Goal: Check status: Check status

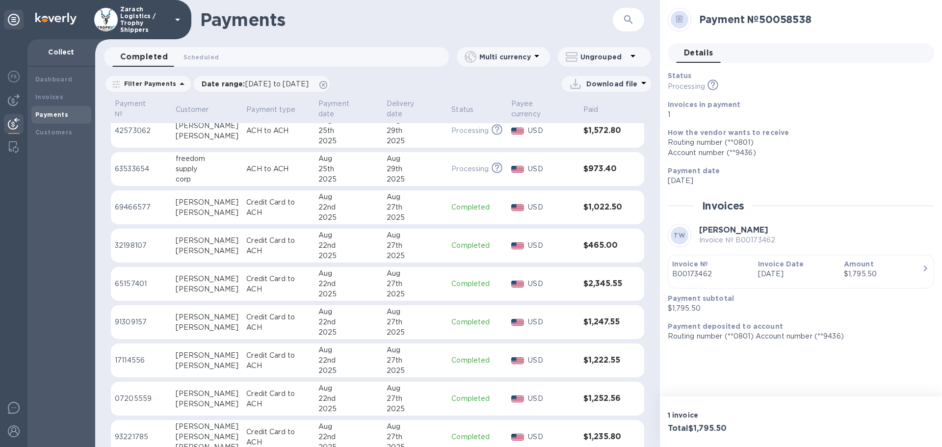
scroll to position [442, 0]
click at [122, 354] on p "17114556" at bounding box center [141, 359] width 53 height 10
click at [136, 278] on p "65157401" at bounding box center [141, 283] width 53 height 10
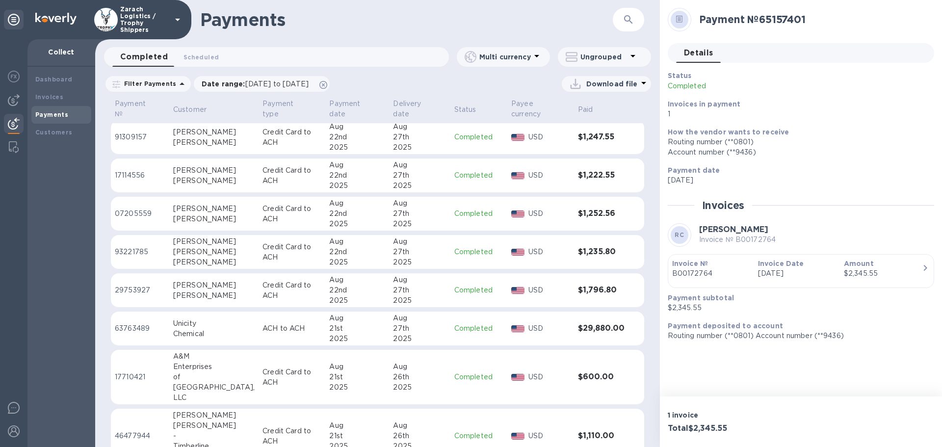
scroll to position [644, 0]
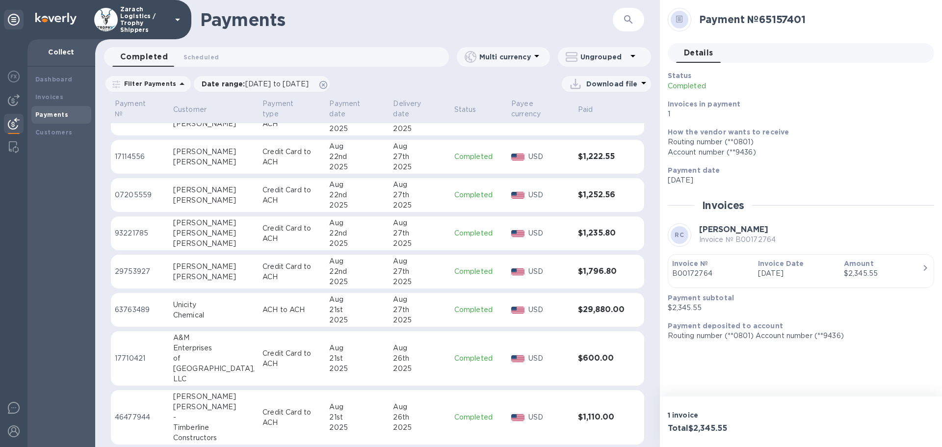
click at [124, 305] on p "63763489" at bounding box center [140, 310] width 51 height 10
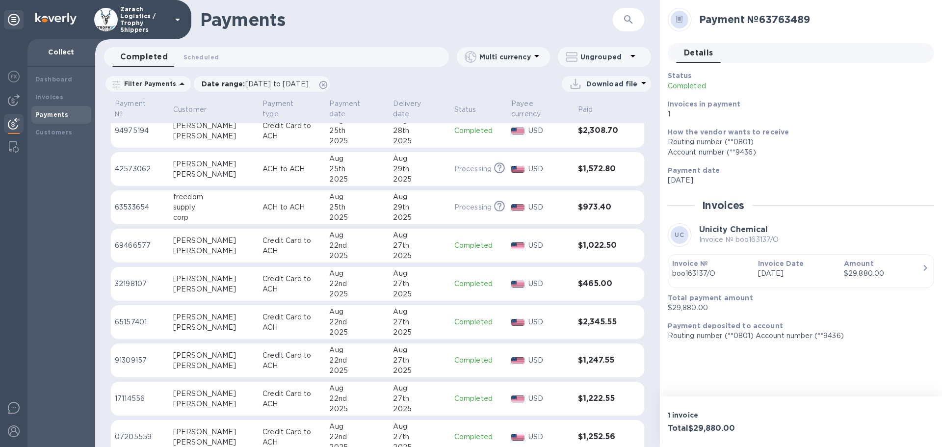
scroll to position [399, 0]
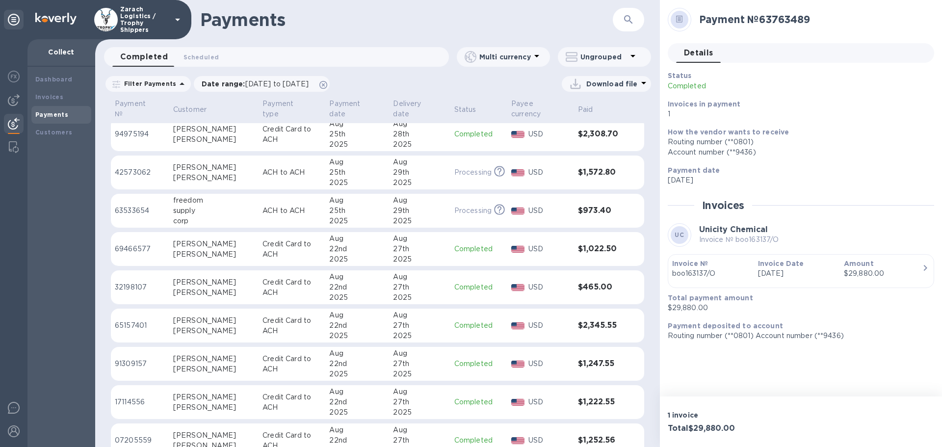
click at [122, 244] on p "69466577" at bounding box center [140, 249] width 51 height 10
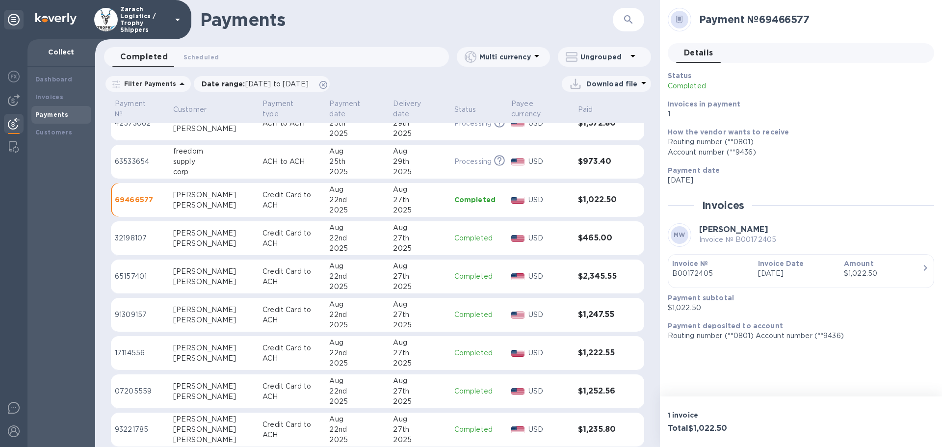
scroll to position [497, 0]
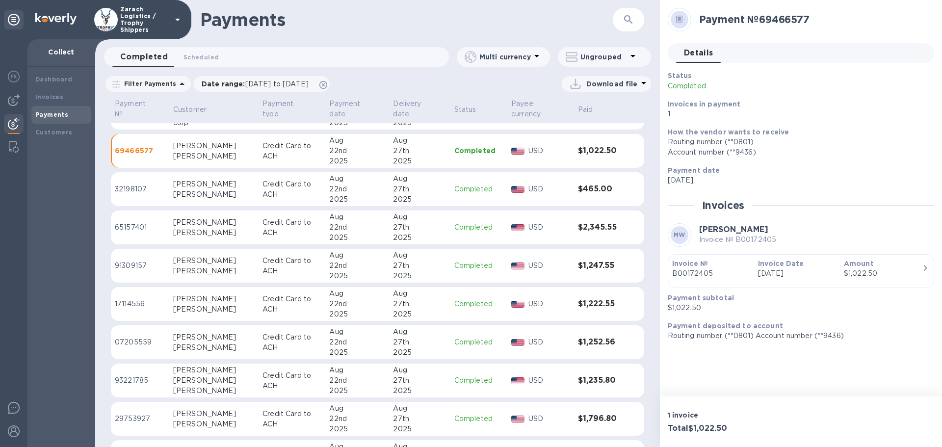
click at [140, 375] on p "93221785" at bounding box center [140, 380] width 51 height 10
click at [141, 337] on p "07205559" at bounding box center [140, 342] width 51 height 10
click at [134, 337] on p "07205559" at bounding box center [140, 342] width 51 height 10
click at [133, 184] on p "32198107" at bounding box center [140, 189] width 51 height 10
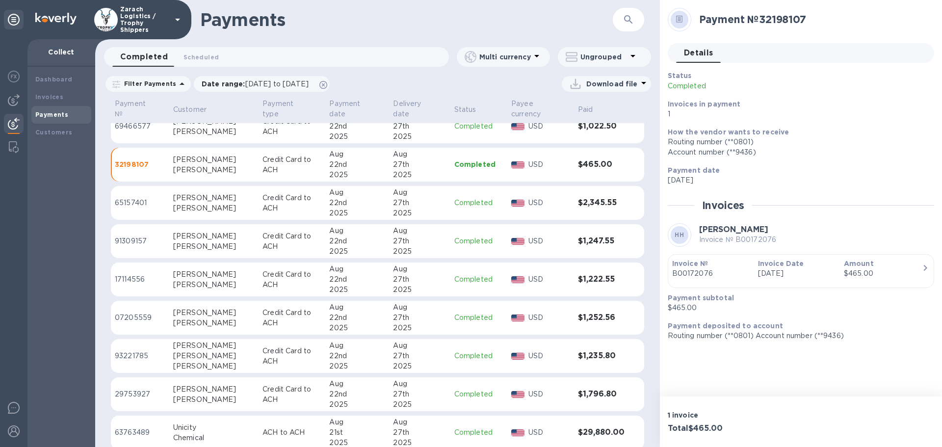
scroll to position [546, 0]
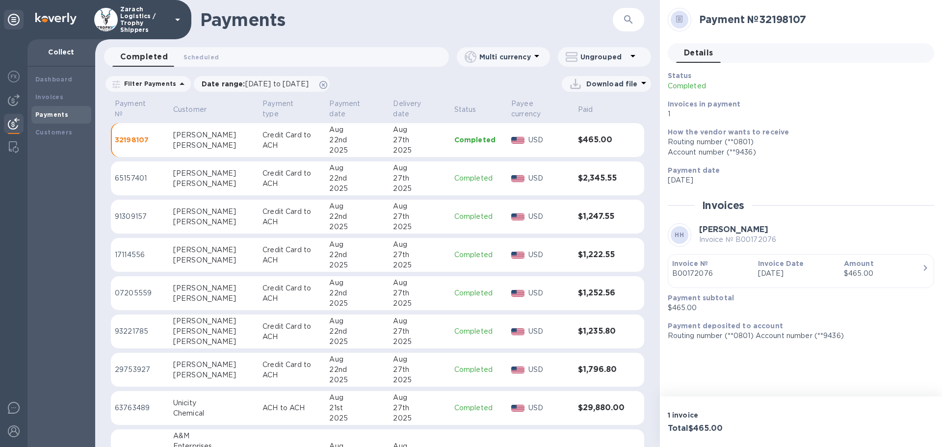
click at [135, 365] on p "29753927" at bounding box center [140, 370] width 51 height 10
click at [145, 365] on p "29753927" at bounding box center [140, 370] width 51 height 10
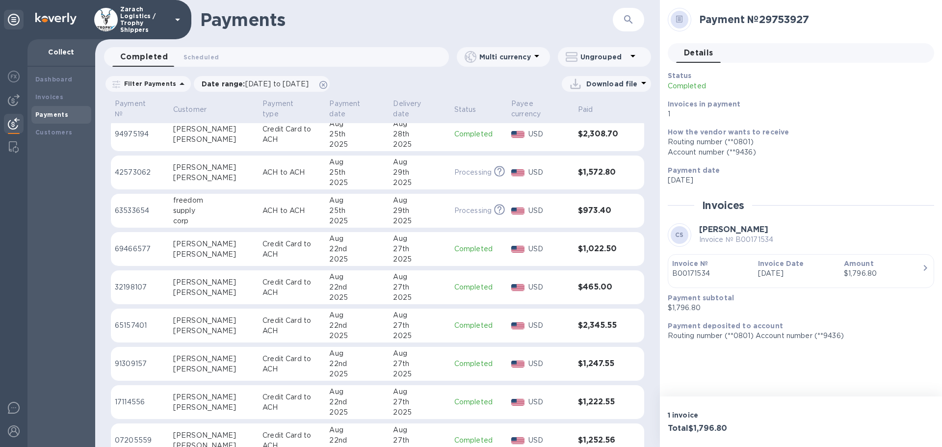
scroll to position [350, 0]
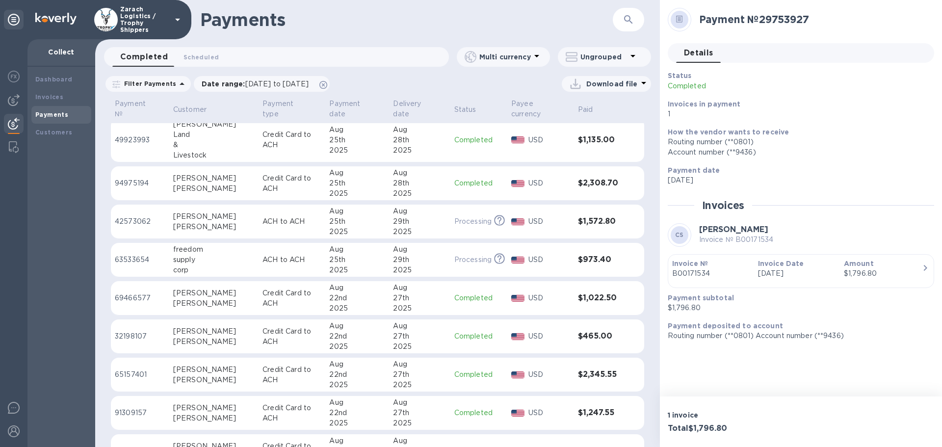
click at [131, 178] on p "94975194" at bounding box center [140, 183] width 51 height 10
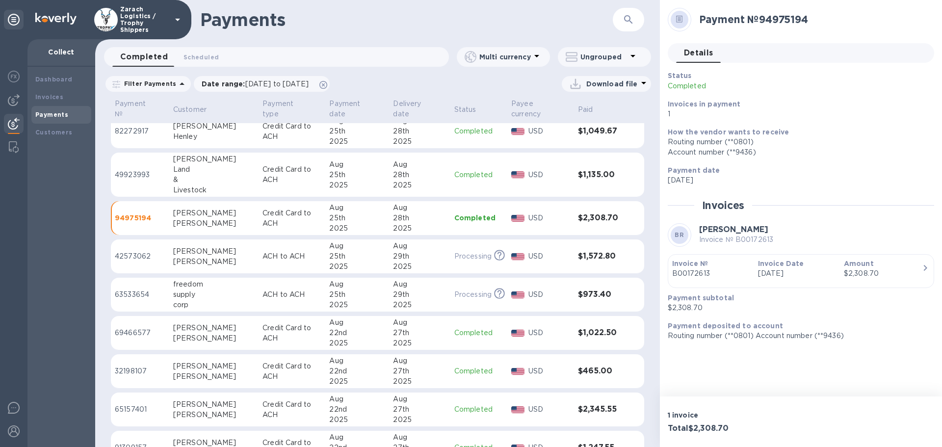
scroll to position [301, 0]
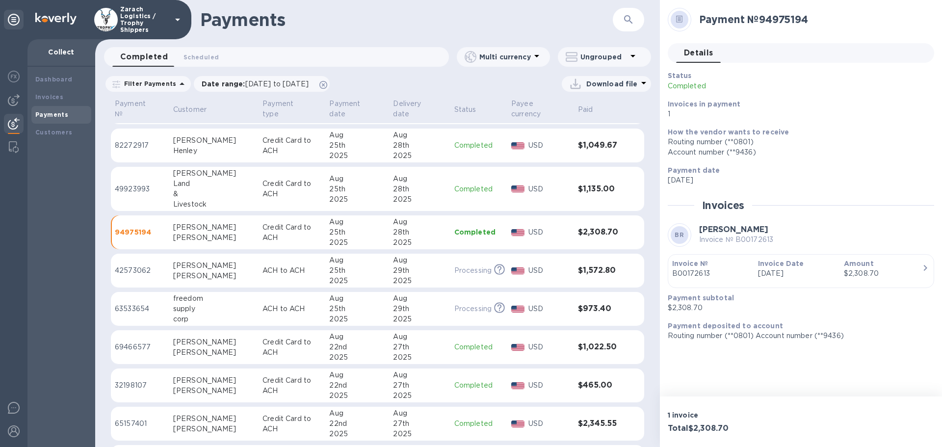
click at [131, 140] on p "82272917" at bounding box center [140, 145] width 51 height 10
click at [130, 184] on p "49923993" at bounding box center [140, 189] width 51 height 10
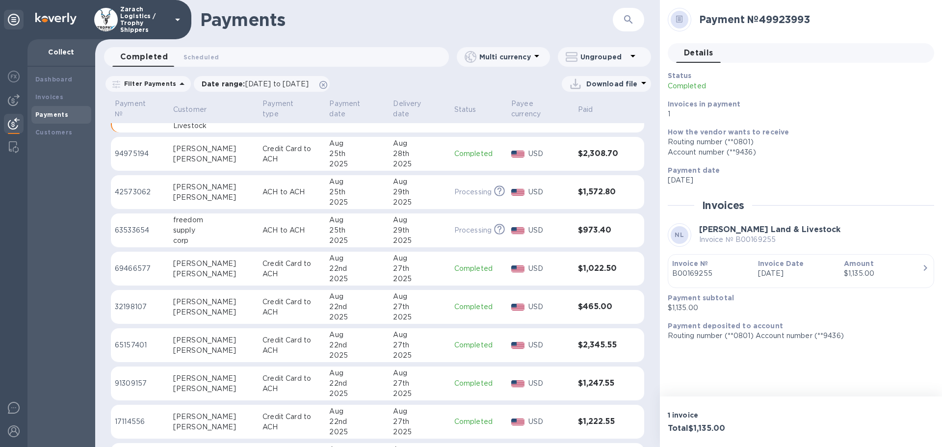
scroll to position [393, 0]
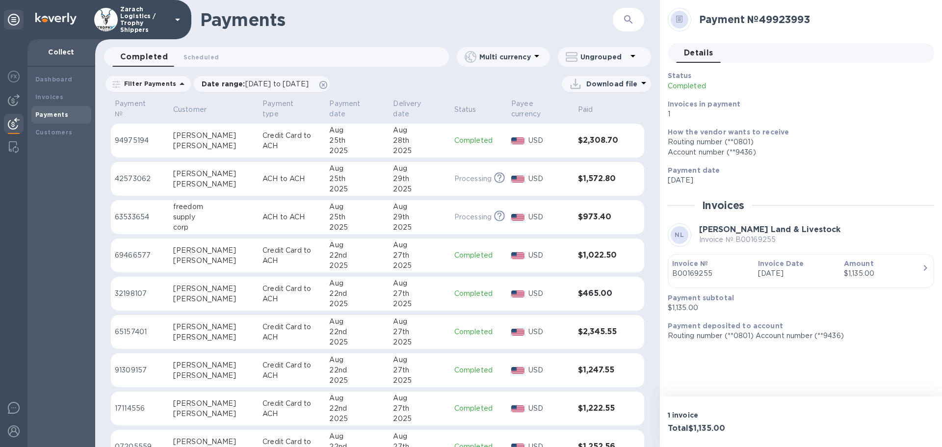
click at [133, 365] on p "91309157" at bounding box center [140, 370] width 51 height 10
